Goal: Task Accomplishment & Management: Use online tool/utility

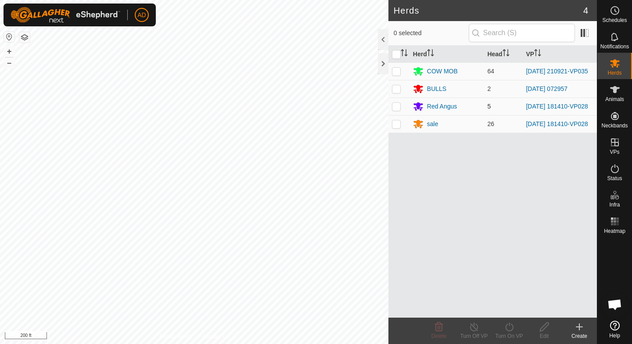
click at [396, 109] on p-checkbox at bounding box center [396, 106] width 9 height 7
click at [399, 109] on p-checkbox at bounding box center [396, 106] width 9 height 7
checkbox input "false"
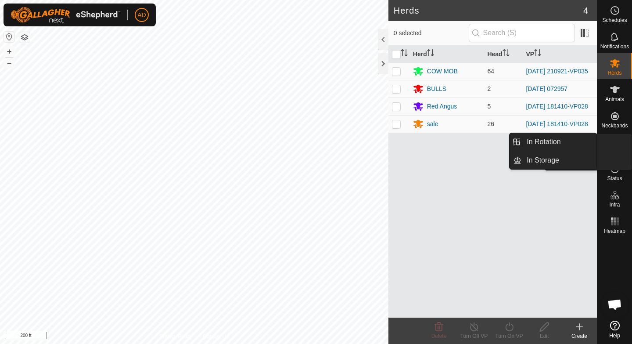
click at [614, 144] on icon at bounding box center [615, 142] width 8 height 8
click at [568, 144] on link "In Rotation" at bounding box center [558, 142] width 75 height 18
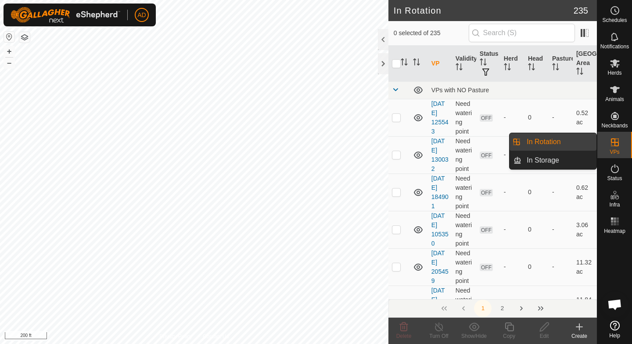
click at [568, 144] on link "In Rotation" at bounding box center [558, 142] width 75 height 18
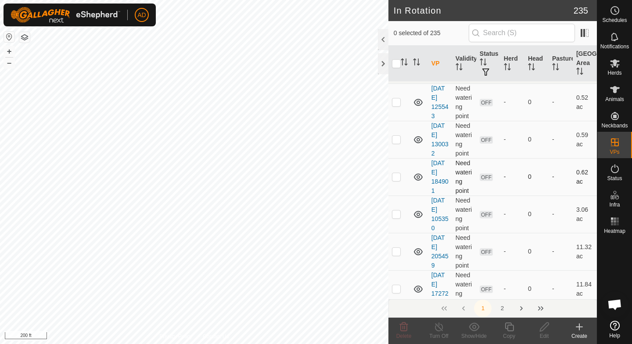
scroll to position [11, 0]
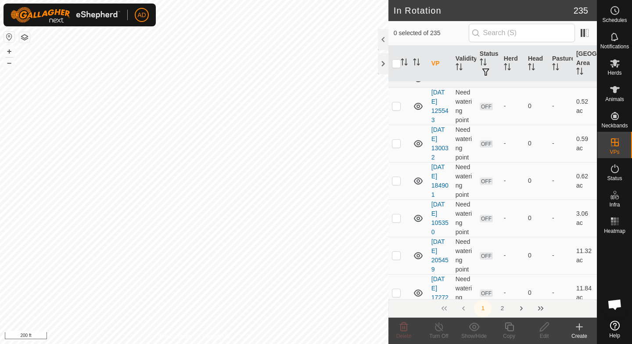
click at [582, 335] on div "Create" at bounding box center [579, 336] width 35 height 8
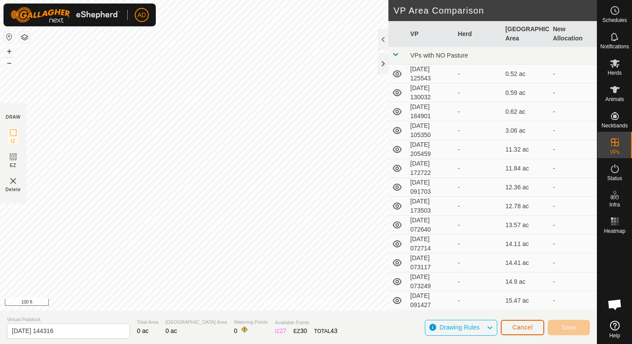
click at [522, 323] on span "Cancel" at bounding box center [522, 326] width 21 height 7
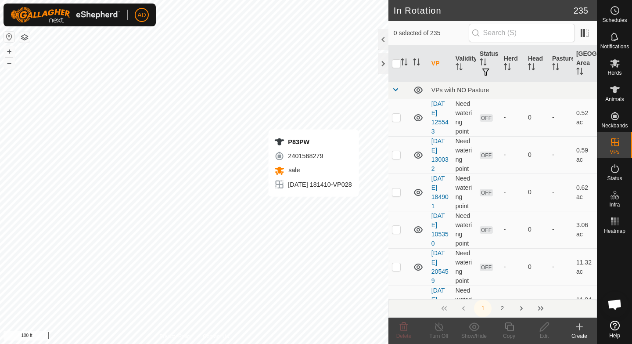
click at [580, 334] on div "Create" at bounding box center [579, 336] width 35 height 8
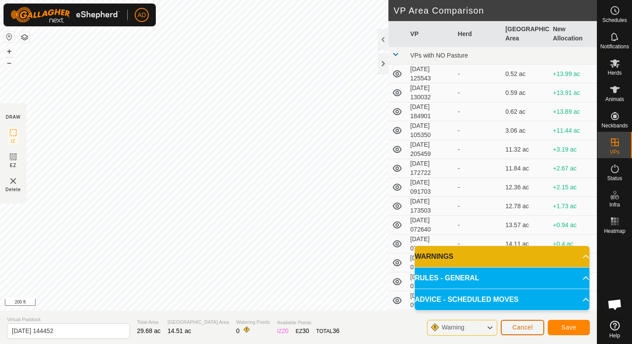
click at [516, 329] on span "Cancel" at bounding box center [522, 326] width 21 height 7
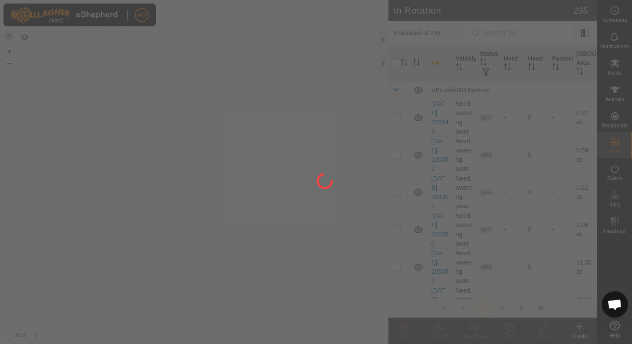
click at [298, 195] on div at bounding box center [316, 172] width 632 height 344
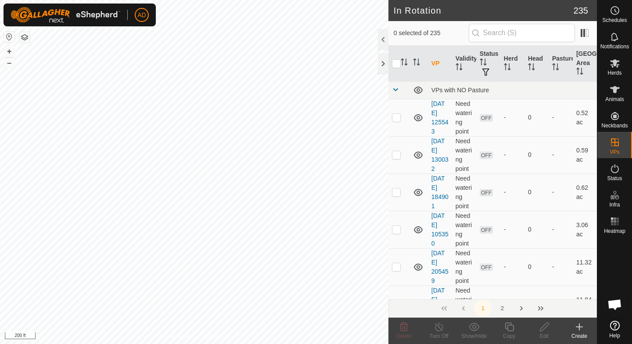
checkbox input "true"
click at [510, 331] on icon at bounding box center [509, 326] width 11 height 11
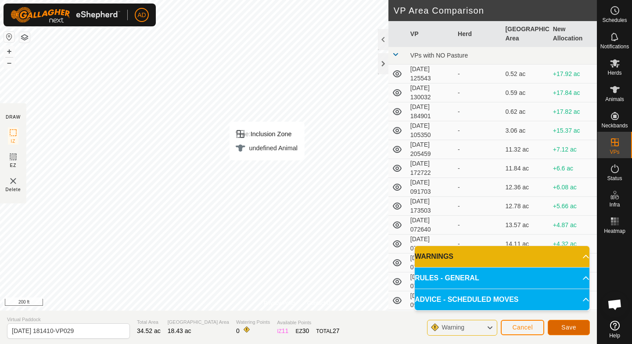
click at [567, 334] on button "Save" at bounding box center [569, 327] width 42 height 15
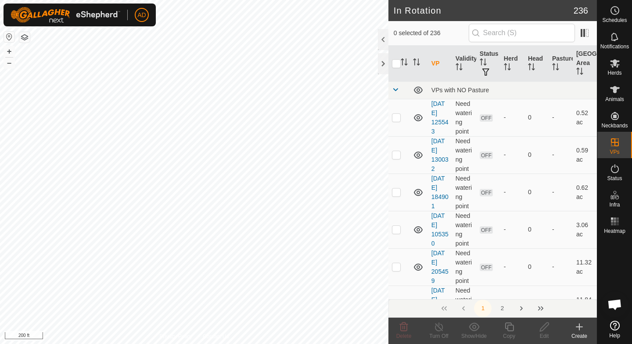
click at [180, 140] on div "AD Schedules Notifications Herds Animals Neckbands VPs Status Infra Heatmap Hel…" at bounding box center [316, 172] width 632 height 344
checkbox input "true"
checkbox input "false"
click at [509, 333] on div "Copy" at bounding box center [509, 336] width 35 height 8
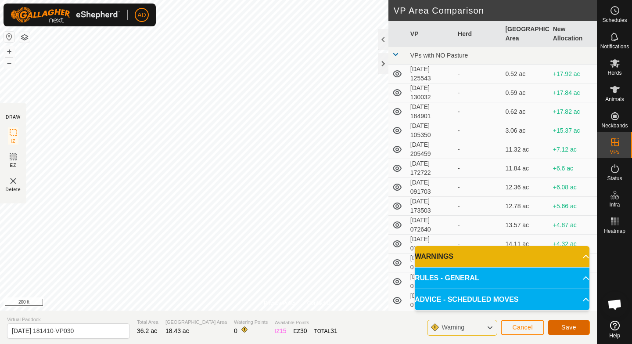
click at [564, 331] on button "Save" at bounding box center [569, 327] width 42 height 15
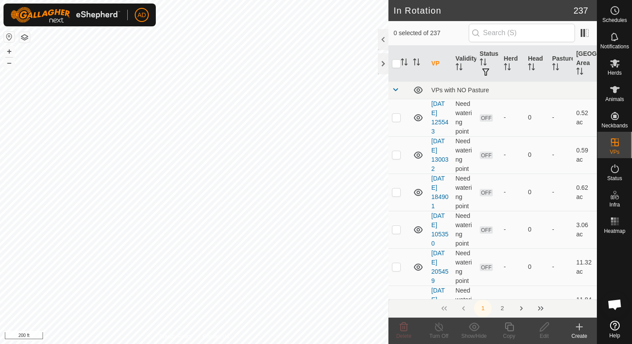
checkbox input "true"
click at [510, 338] on div "Copy" at bounding box center [509, 336] width 35 height 8
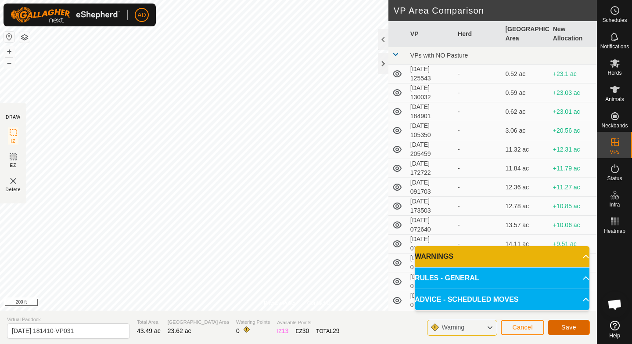
click at [572, 326] on span "Save" at bounding box center [568, 326] width 15 height 7
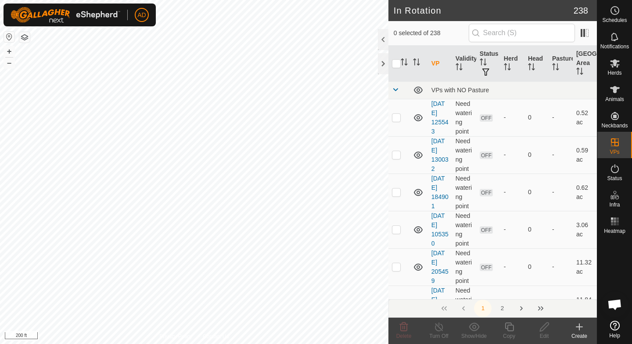
checkbox input "true"
click at [512, 332] on div "Copy" at bounding box center [509, 336] width 35 height 8
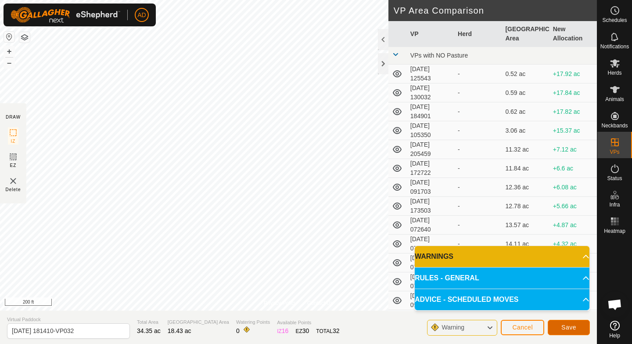
click at [575, 326] on span "Save" at bounding box center [568, 326] width 15 height 7
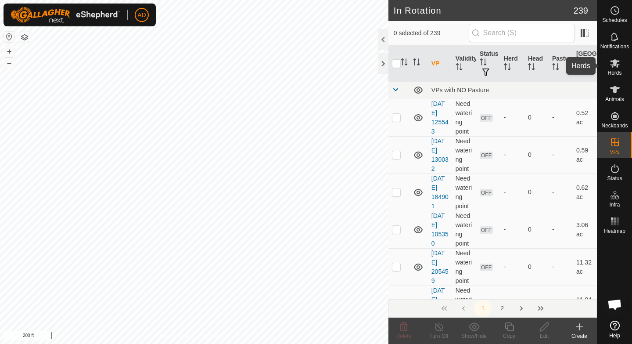
click at [620, 70] on span "Herds" at bounding box center [614, 72] width 14 height 5
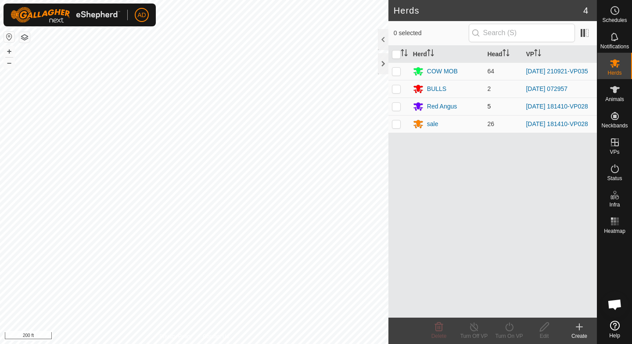
click at [393, 112] on td at bounding box center [398, 106] width 21 height 18
checkbox input "true"
click at [399, 133] on td at bounding box center [398, 124] width 21 height 18
checkbox input "true"
click at [517, 332] on div "Turn On VP" at bounding box center [509, 336] width 35 height 8
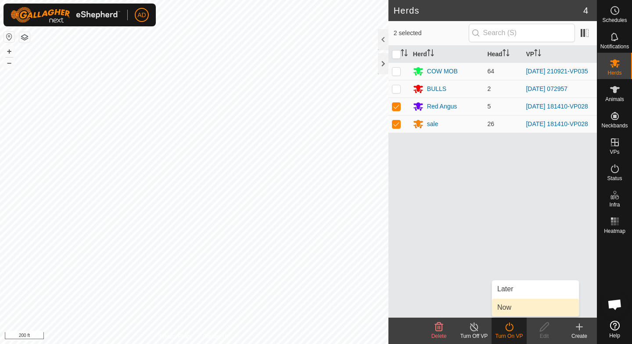
click at [539, 305] on link "Now" at bounding box center [535, 307] width 87 height 18
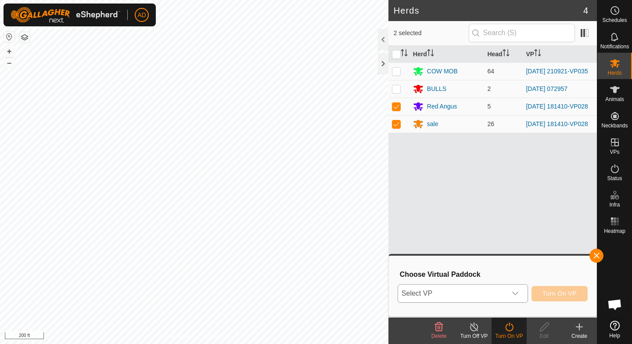
click at [474, 291] on span "Select VP" at bounding box center [452, 293] width 108 height 18
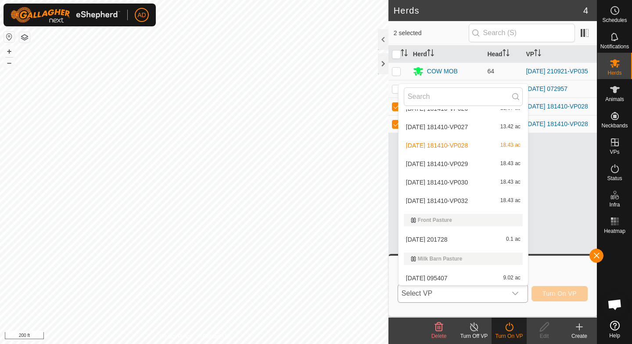
scroll to position [1450, 0]
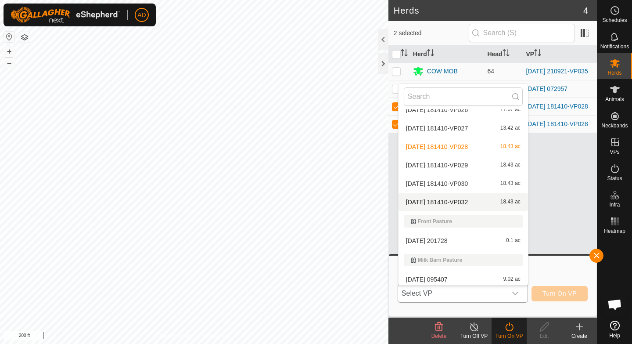
click at [456, 205] on li "[DATE] 181410-VP032 18.43 ac" at bounding box center [463, 202] width 129 height 18
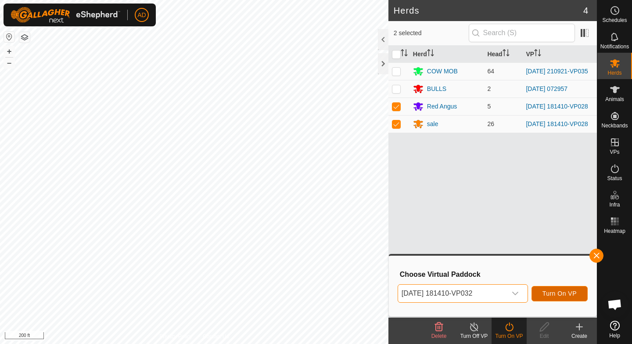
click at [550, 296] on span "Turn On VP" at bounding box center [560, 293] width 34 height 7
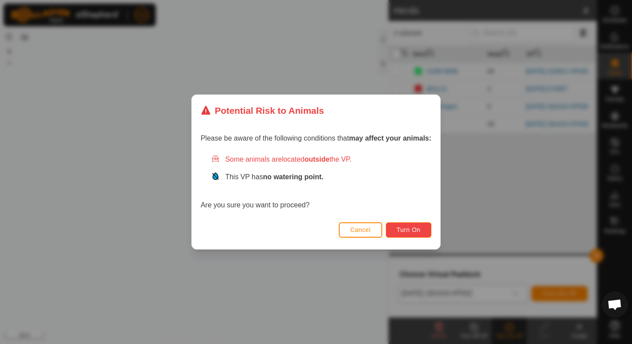
click at [407, 229] on span "Turn On" at bounding box center [409, 229] width 24 height 7
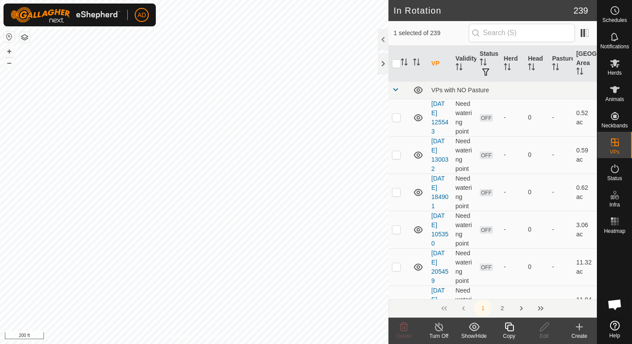
click at [513, 329] on icon at bounding box center [509, 326] width 9 height 9
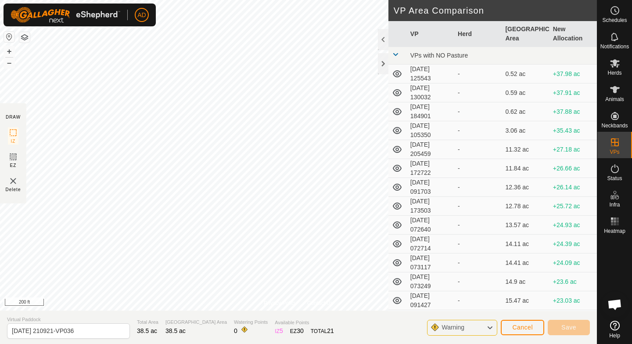
click at [389, 139] on div "Privacy Policy Contact Us P80 0428089348 COW MOB [DATE] 210921-VP035 + – ⇧ i 20…" at bounding box center [298, 172] width 597 height 344
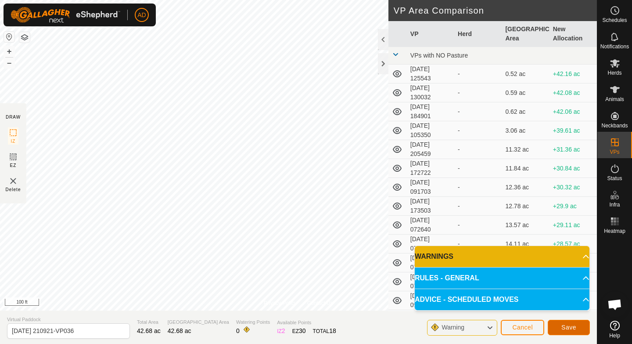
click at [568, 324] on span "Save" at bounding box center [568, 326] width 15 height 7
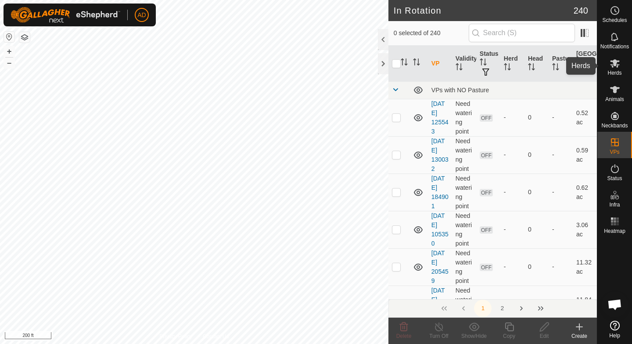
click at [621, 67] on es-mob-svg-icon at bounding box center [615, 63] width 16 height 14
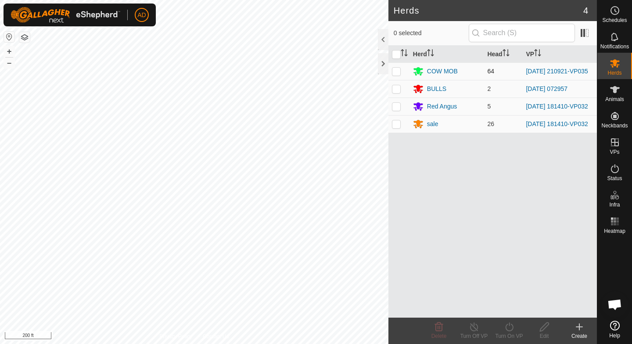
click at [401, 70] on td at bounding box center [398, 71] width 21 height 18
checkbox input "true"
click at [507, 337] on div "Turn On VP" at bounding box center [509, 336] width 35 height 8
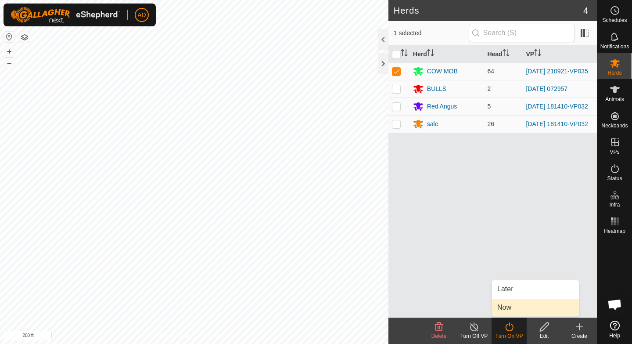
click at [509, 304] on link "Now" at bounding box center [535, 307] width 87 height 18
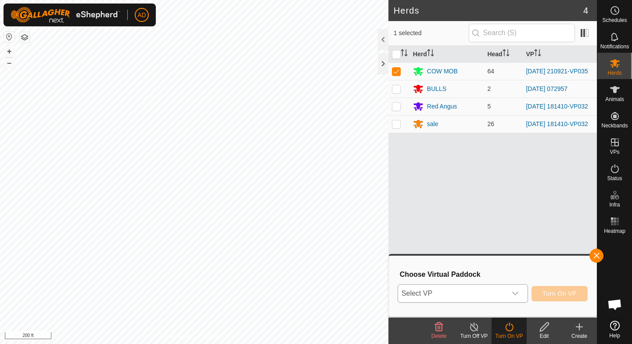
click at [504, 290] on span "Select VP" at bounding box center [452, 293] width 108 height 18
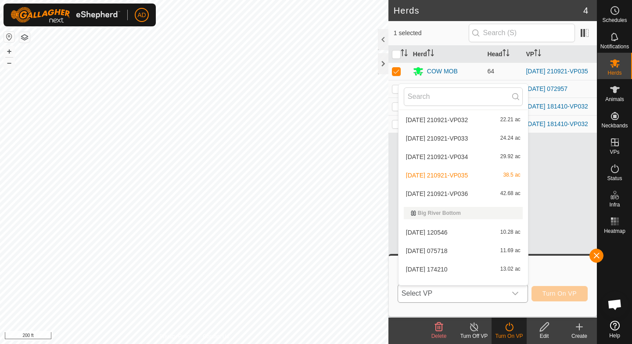
scroll to position [1032, 0]
click at [481, 174] on li "[DATE] 210921-VP036 42.68 ac" at bounding box center [463, 176] width 129 height 18
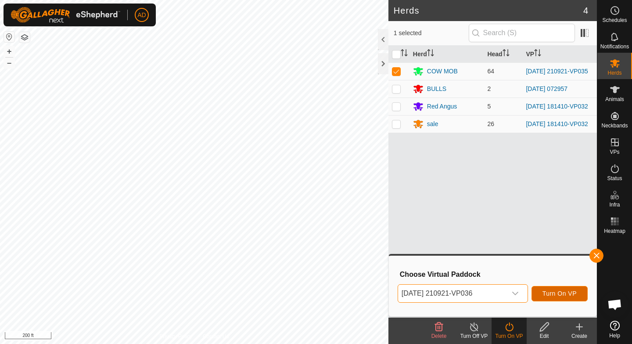
click at [554, 292] on span "Turn On VP" at bounding box center [560, 293] width 34 height 7
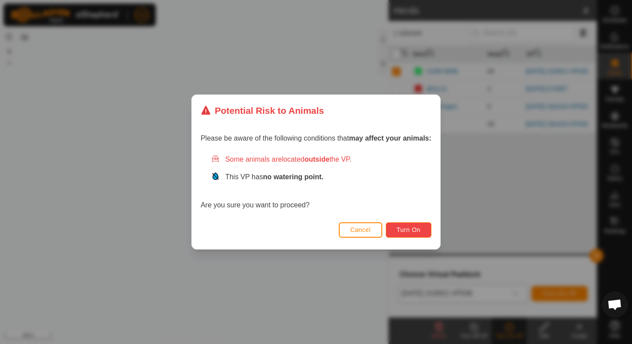
click at [420, 230] on span "Turn On" at bounding box center [409, 229] width 24 height 7
